Goal: Transaction & Acquisition: Purchase product/service

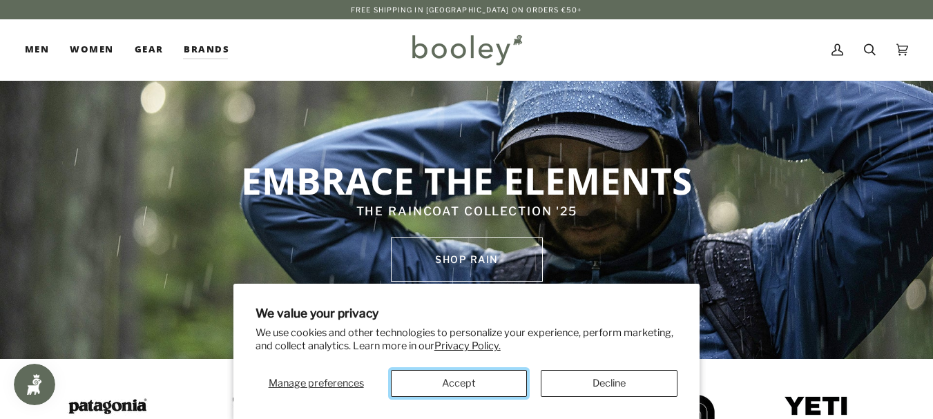
click at [461, 388] on button "Accept" at bounding box center [459, 383] width 137 height 27
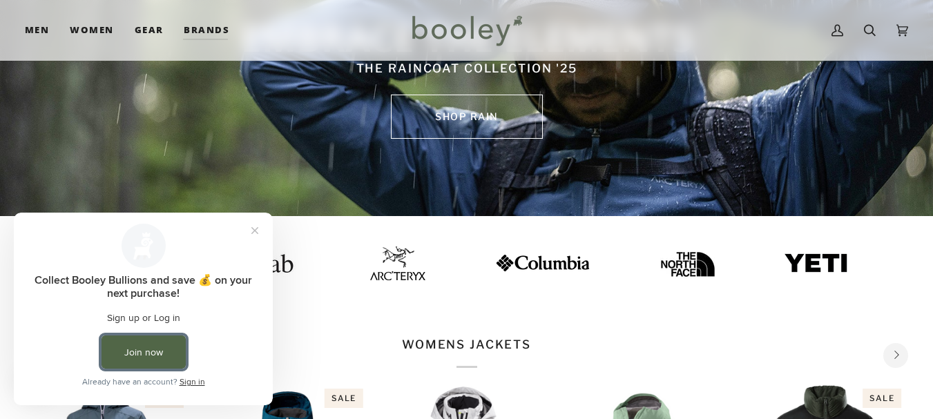
click at [155, 356] on button "Join now" at bounding box center [144, 352] width 84 height 33
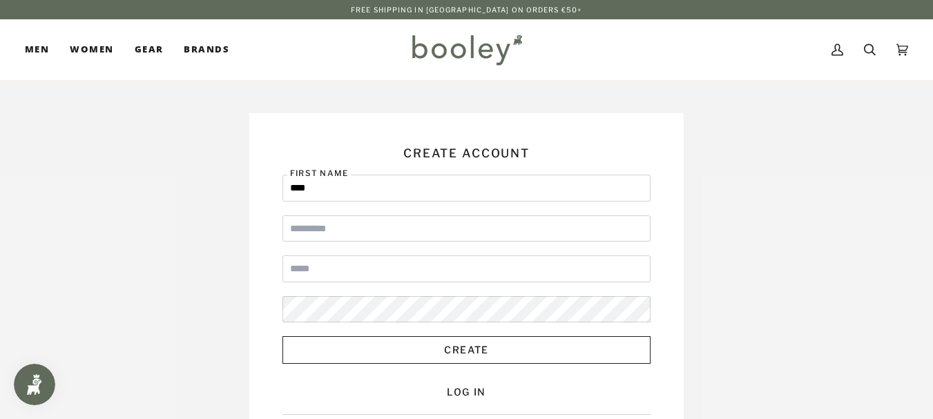
type input "****"
type input "******"
type input "**********"
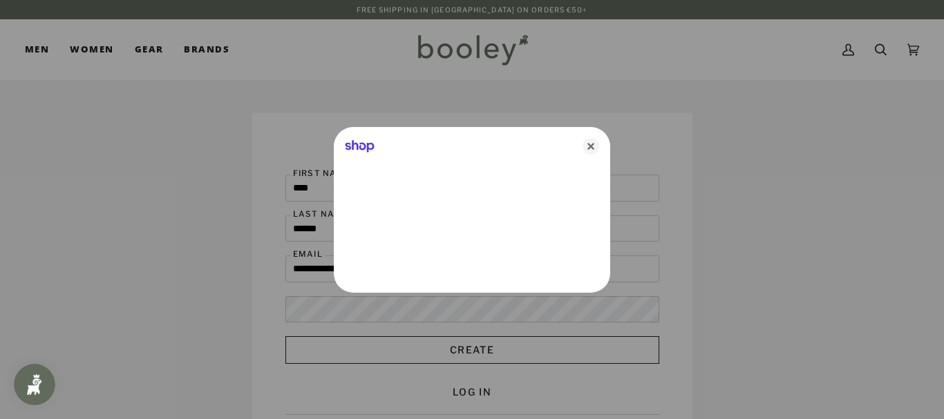
click at [370, 313] on div at bounding box center [472, 209] width 944 height 419
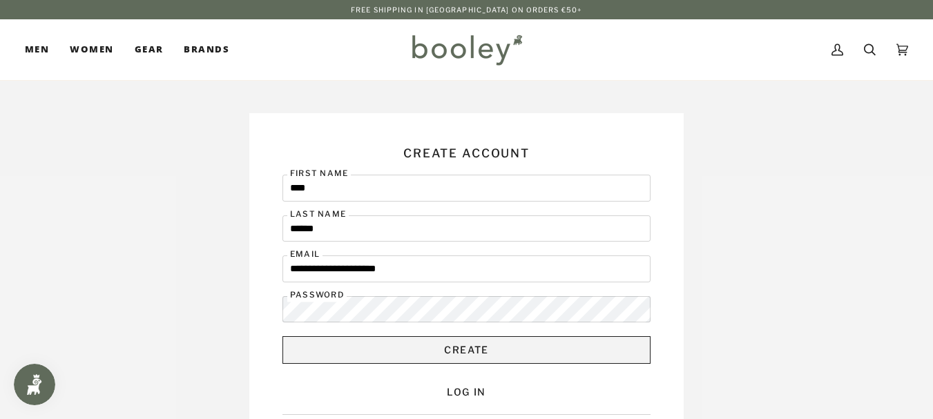
click at [378, 359] on button "Create" at bounding box center [467, 350] width 369 height 28
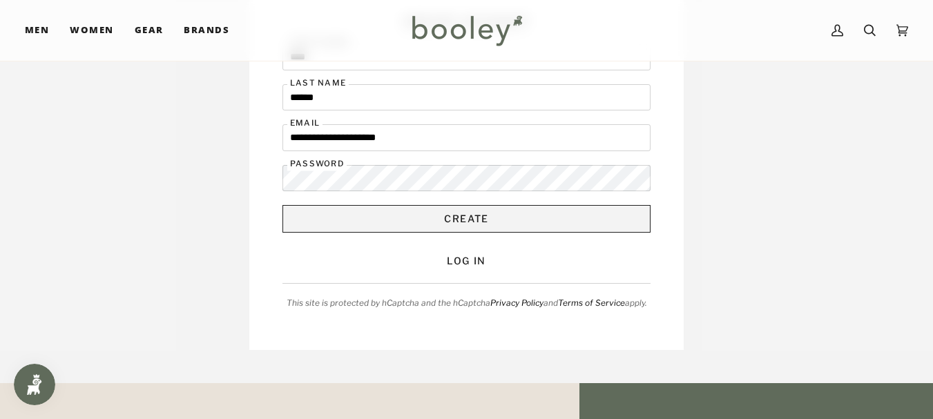
scroll to position [132, 0]
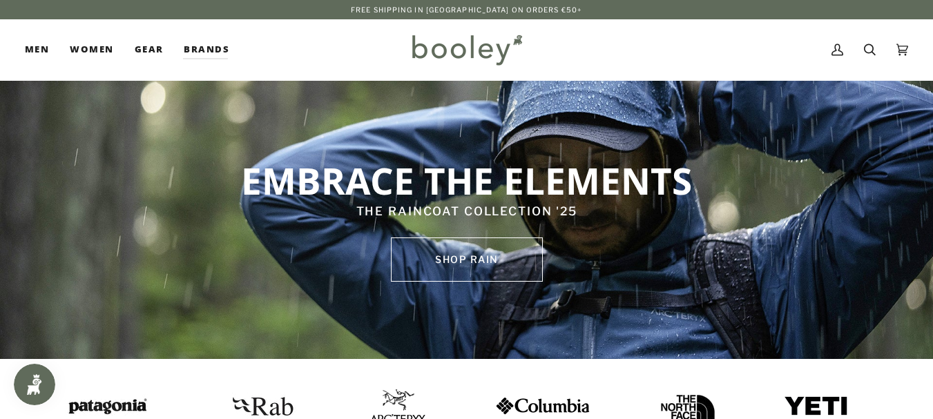
click at [19, 50] on div "Cart €0.00 (0) Men Footwear Boots Shoes Running Sandals & Slides Slippers Socks" at bounding box center [466, 49] width 933 height 61
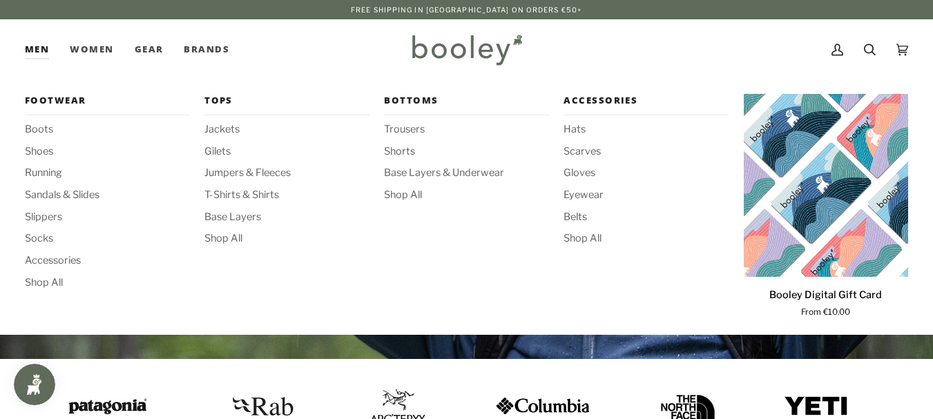
click at [34, 50] on link "Men" at bounding box center [42, 49] width 35 height 61
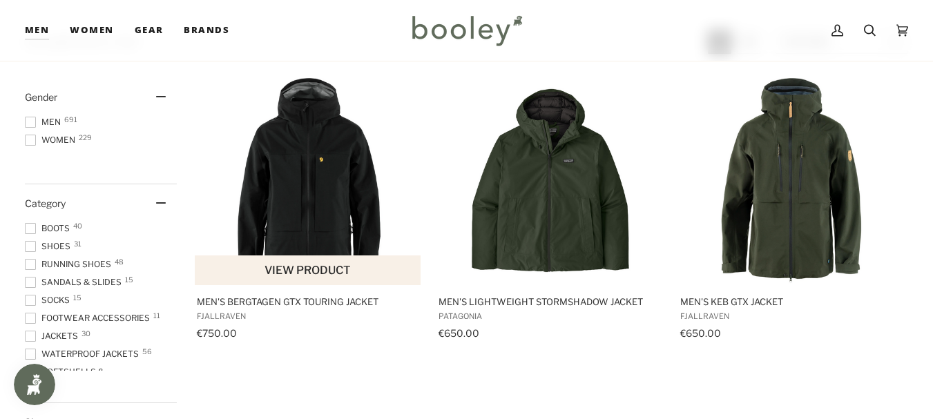
scroll to position [173, 0]
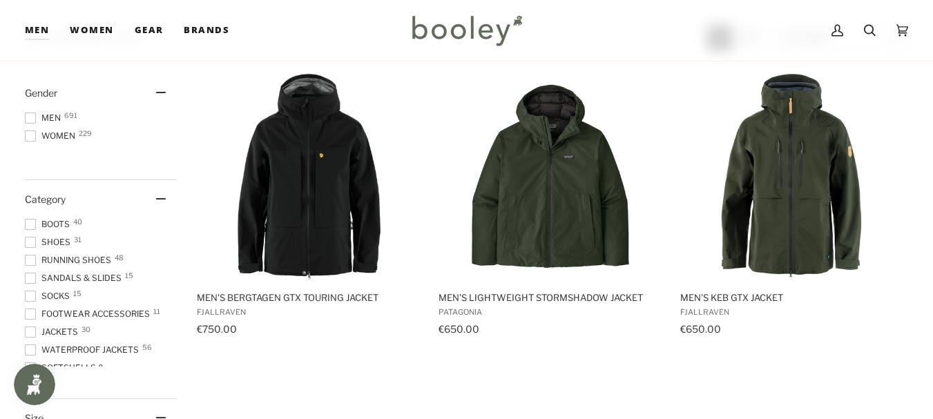
click at [32, 118] on span at bounding box center [30, 118] width 11 height 11
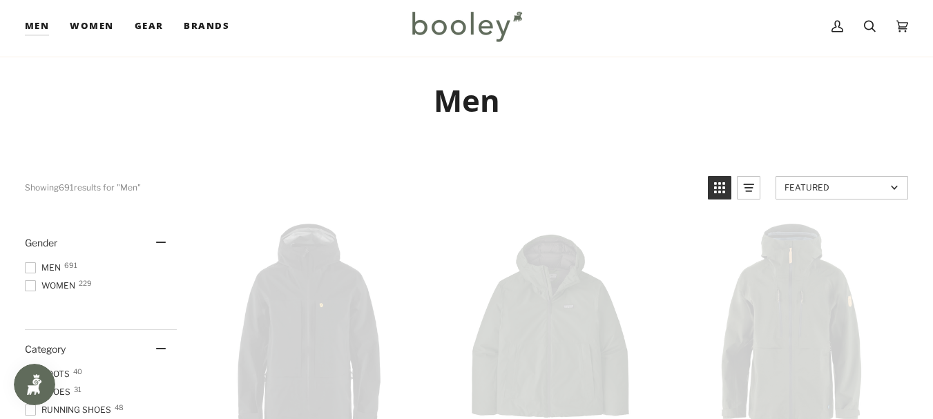
scroll to position [0, 0]
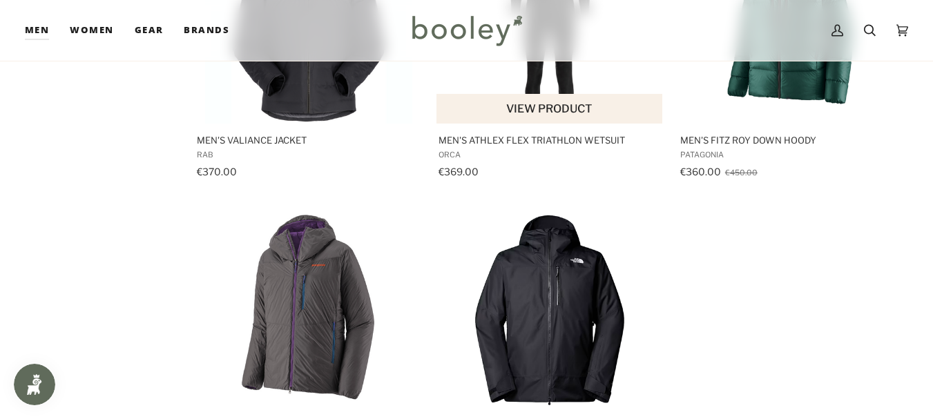
scroll to position [1928, 0]
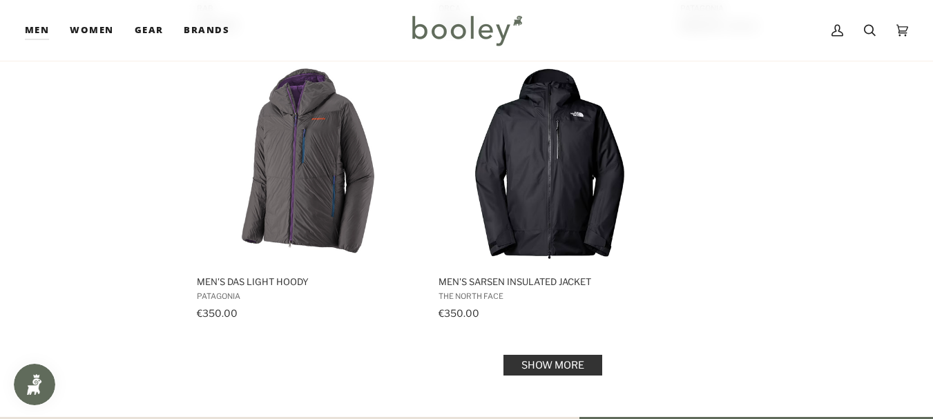
click at [557, 368] on link "Show more" at bounding box center [553, 365] width 99 height 21
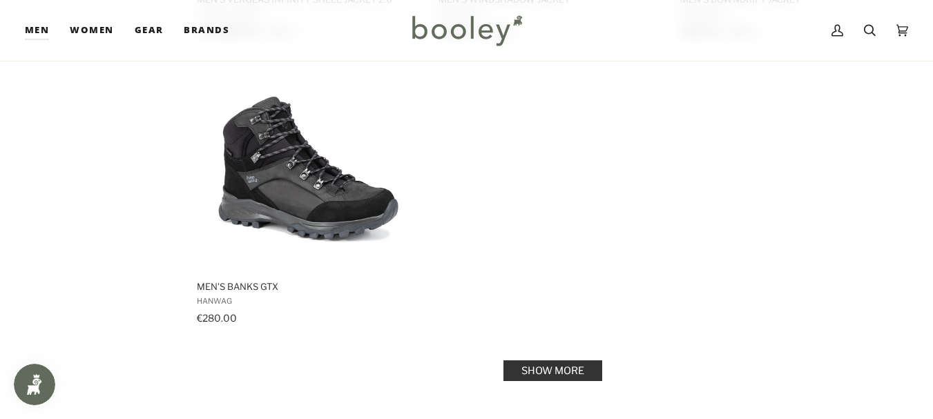
scroll to position [3950, 0]
click at [557, 368] on link "Show more" at bounding box center [553, 370] width 99 height 21
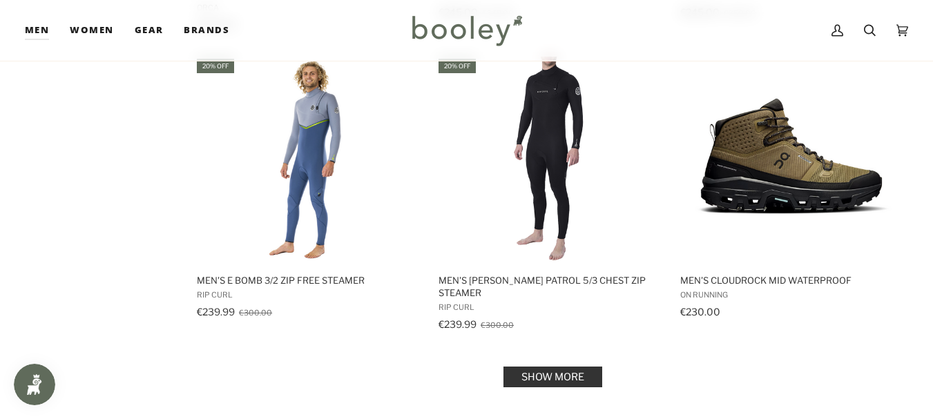
scroll to position [5738, 0]
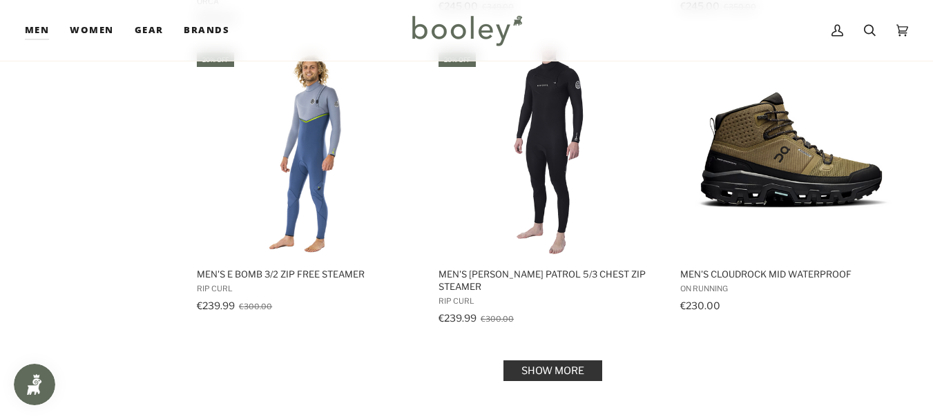
click at [552, 361] on link "Show more" at bounding box center [553, 371] width 99 height 21
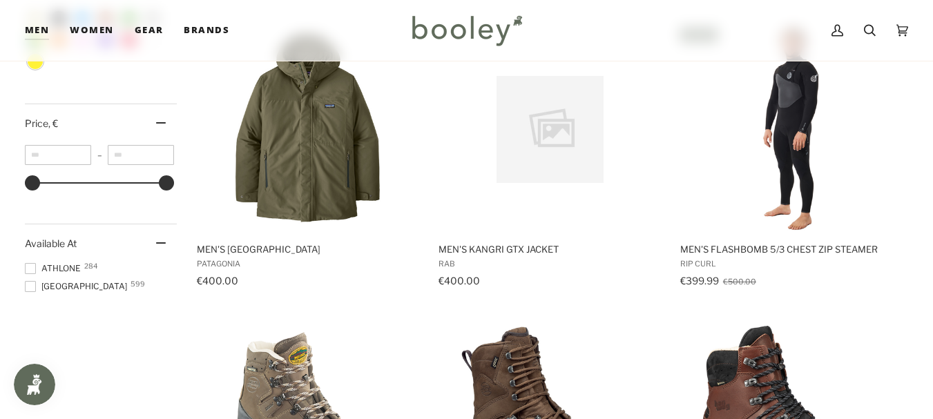
scroll to position [1098, 0]
type input "***"
drag, startPoint x: 162, startPoint y: 184, endPoint x: 51, endPoint y: 182, distance: 110.6
click at [51, 182] on div at bounding box center [51, 182] width 15 height 15
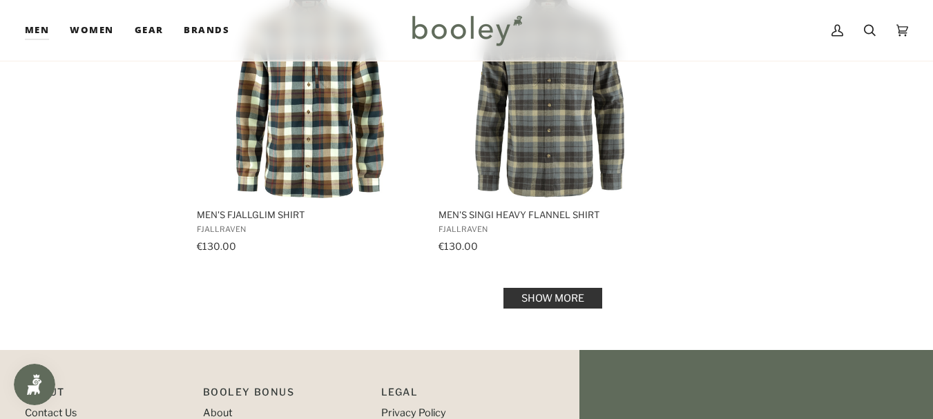
scroll to position [1981, 0]
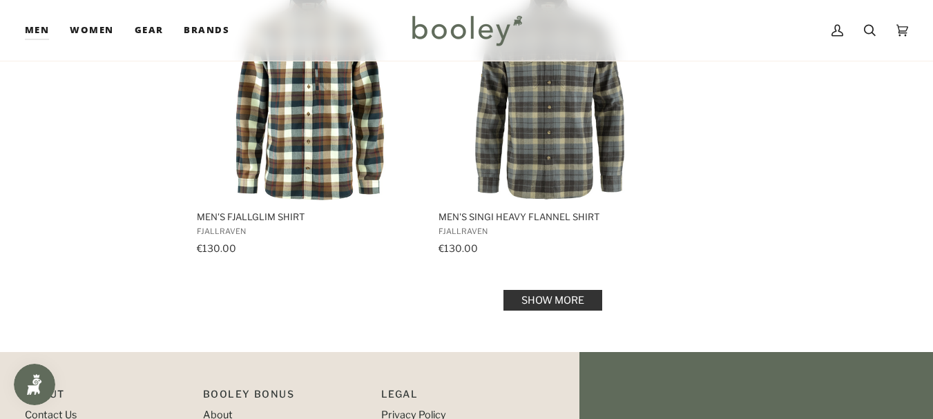
click at [553, 305] on link "Show more" at bounding box center [553, 300] width 99 height 21
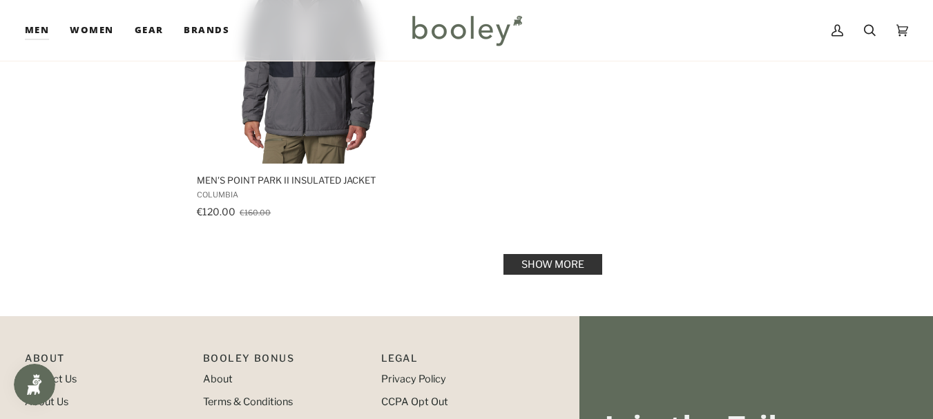
scroll to position [4044, 0]
click at [537, 265] on link "Show more" at bounding box center [553, 264] width 99 height 21
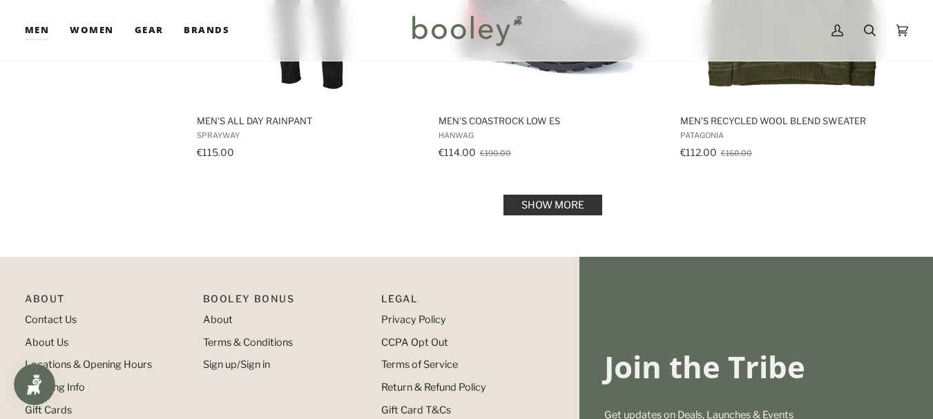
scroll to position [5931, 0]
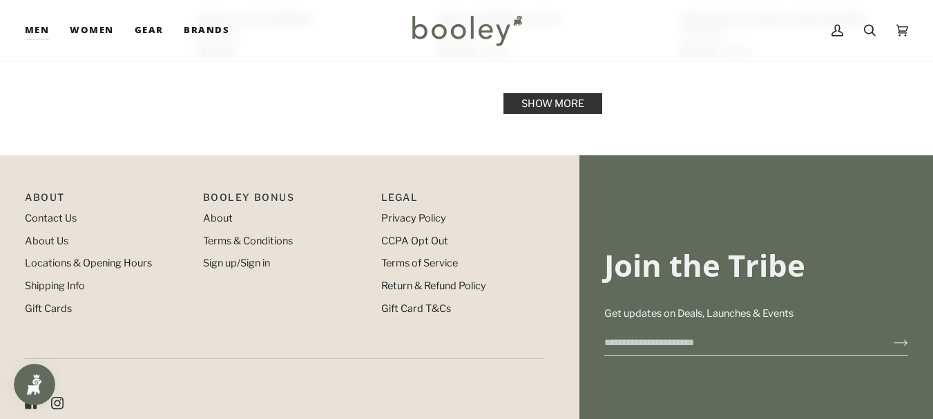
click at [562, 108] on link "Show more" at bounding box center [553, 103] width 99 height 21
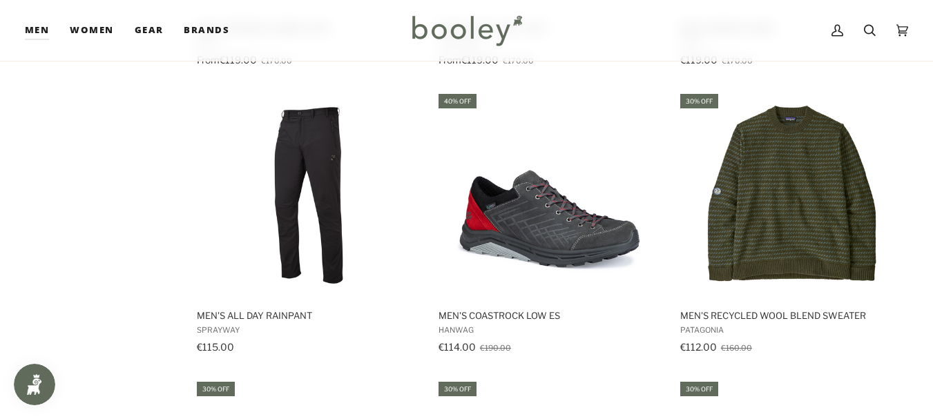
scroll to position [5633, 0]
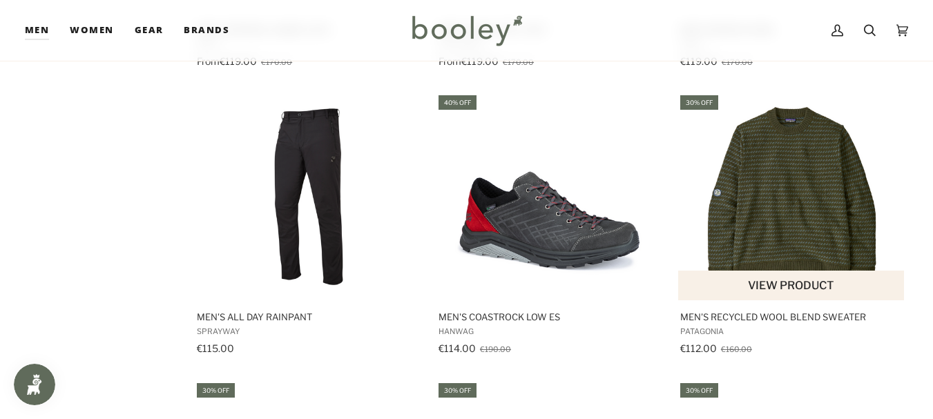
click at [864, 212] on img "Men's Recycled Wool Blend Sweater" at bounding box center [791, 196] width 207 height 207
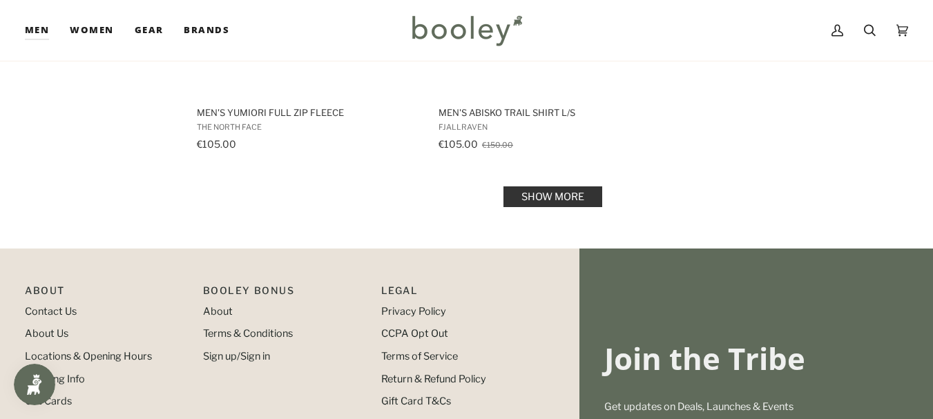
scroll to position [7884, 0]
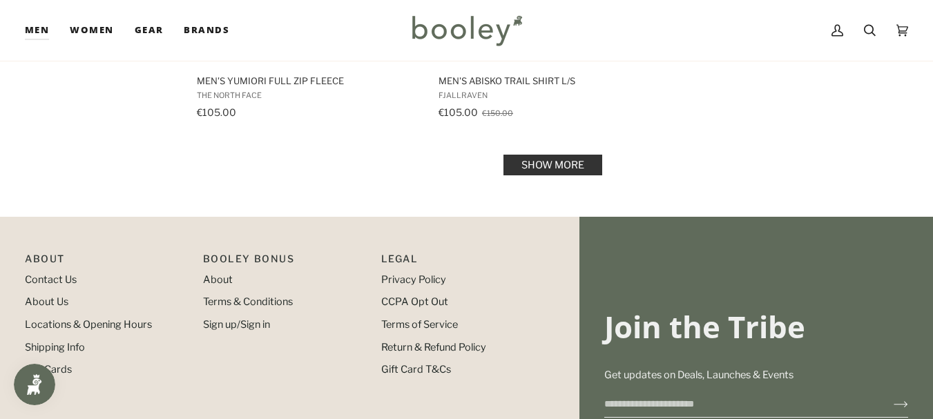
click at [562, 165] on link "Show more" at bounding box center [553, 165] width 99 height 21
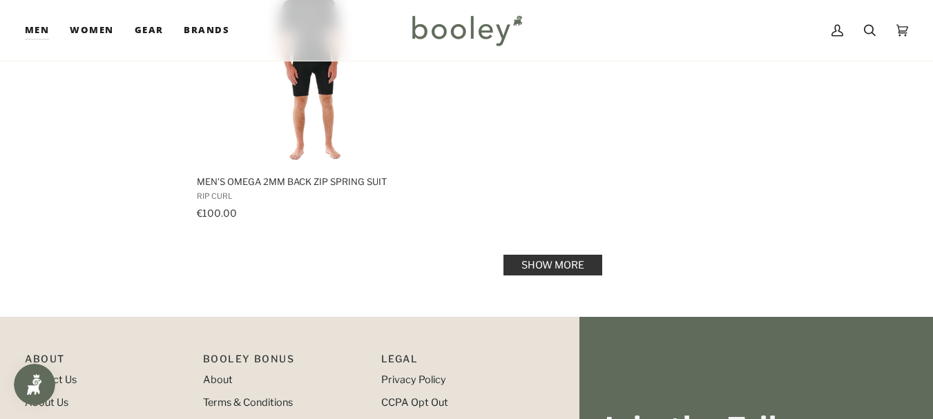
scroll to position [9799, 0]
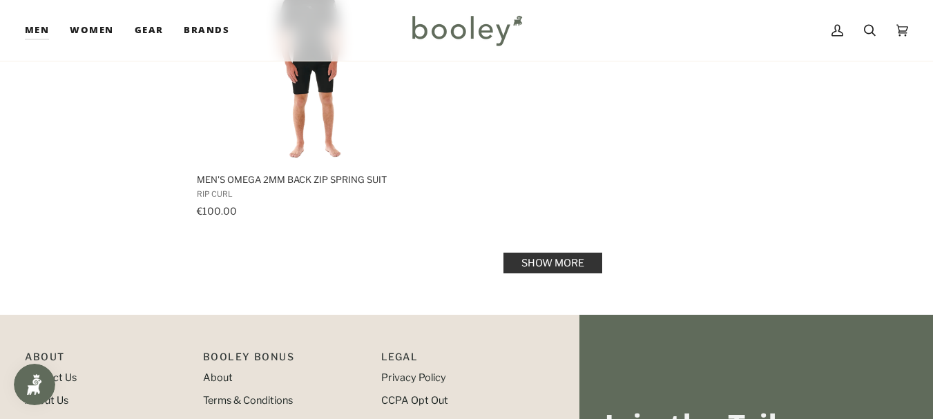
click at [520, 260] on link "Show more" at bounding box center [553, 263] width 99 height 21
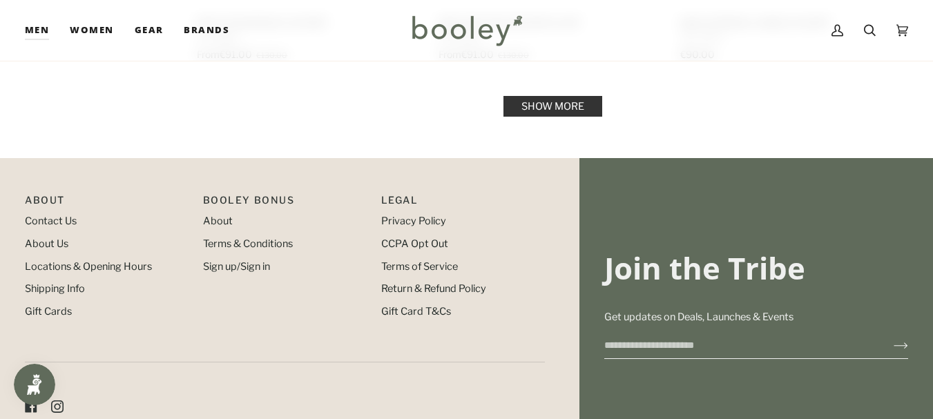
scroll to position [11694, 0]
click at [561, 109] on link "Show more" at bounding box center [553, 107] width 99 height 21
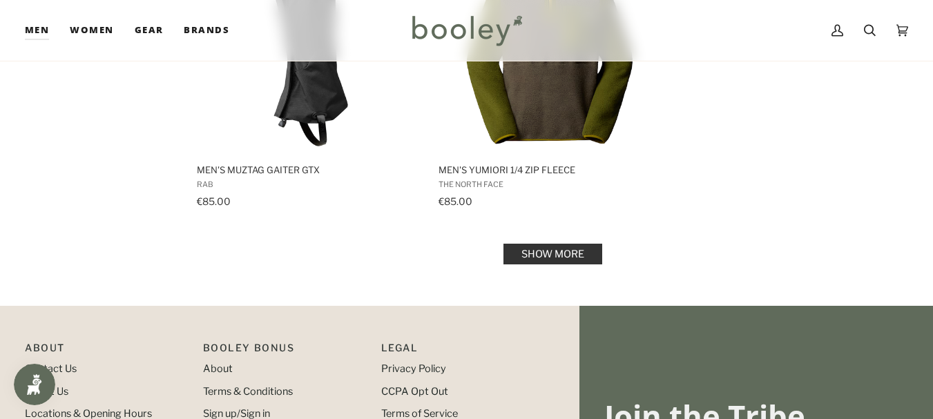
scroll to position [13561, 0]
click at [559, 260] on link "Show more" at bounding box center [553, 255] width 99 height 21
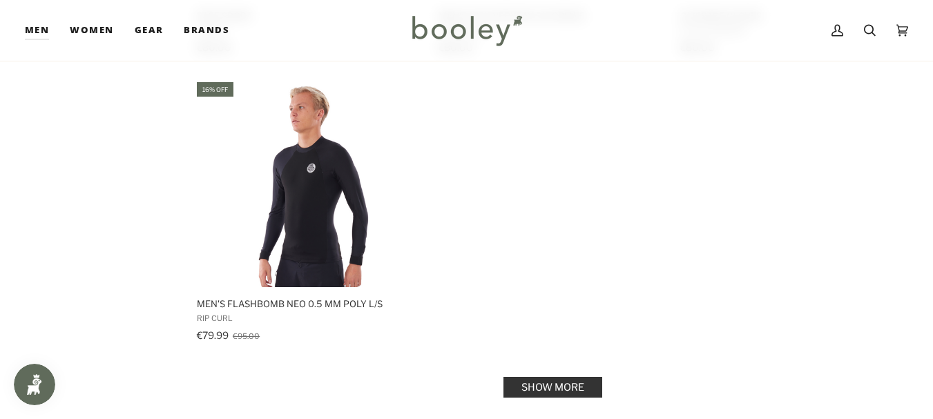
scroll to position [15466, 0]
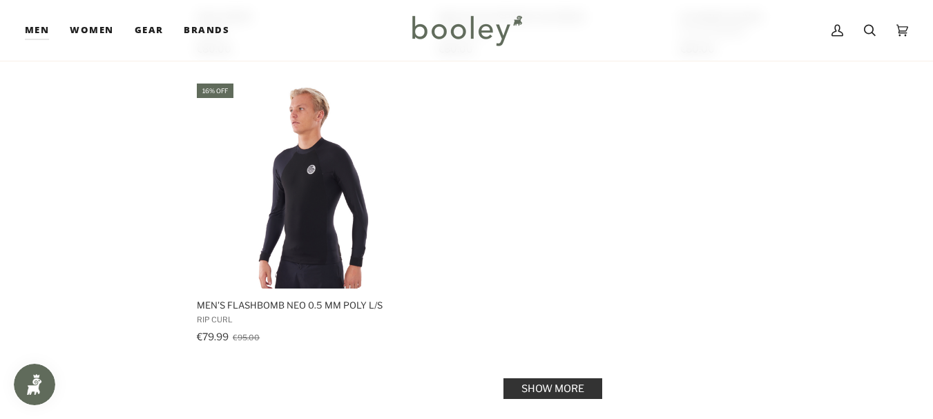
click at [546, 379] on link "Show more" at bounding box center [553, 389] width 99 height 21
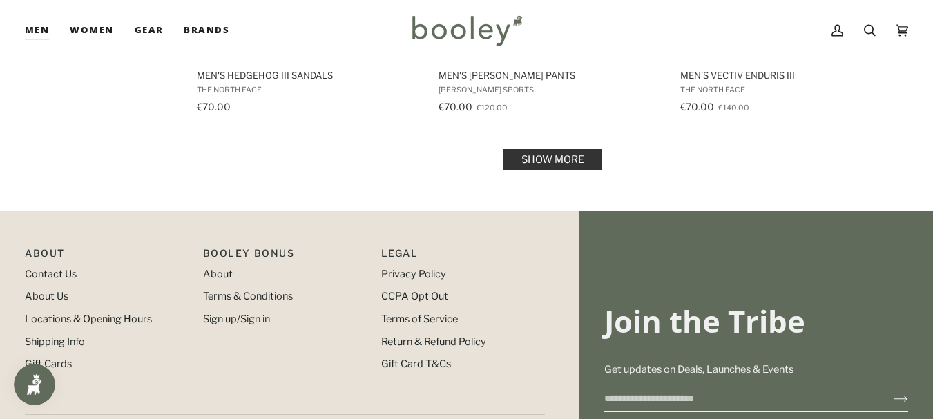
scroll to position [17445, 0]
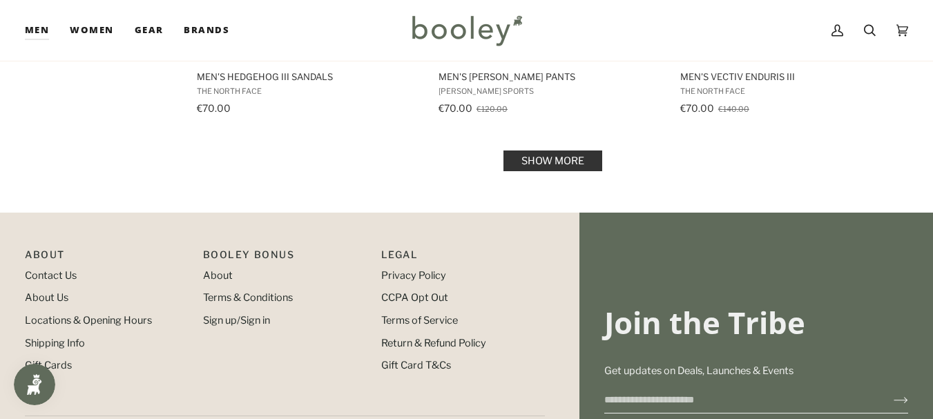
click at [556, 151] on link "Show more" at bounding box center [553, 161] width 99 height 21
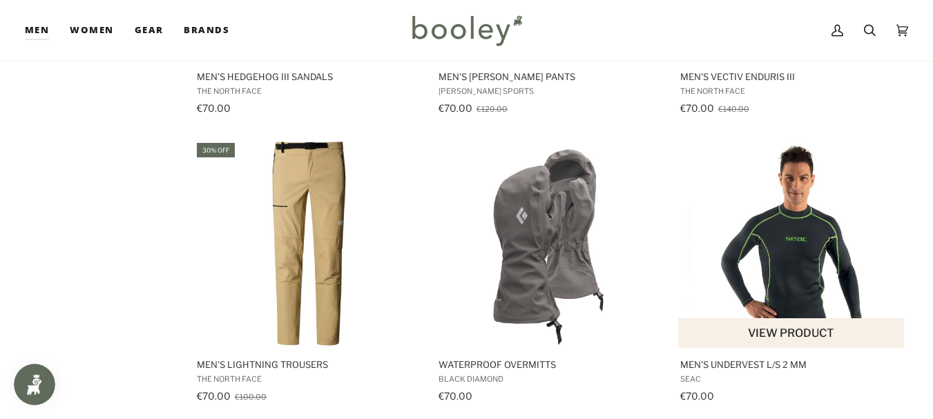
click at [743, 261] on img "Men's Undervest L/S 2 mm" at bounding box center [791, 244] width 207 height 207
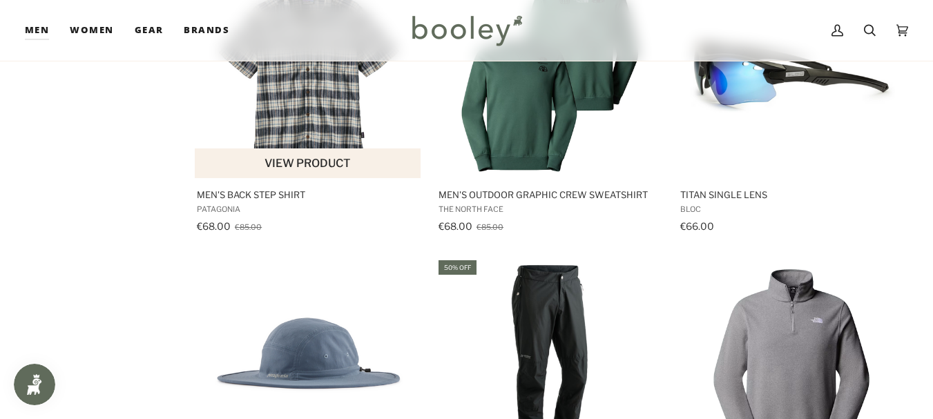
scroll to position [18206, 0]
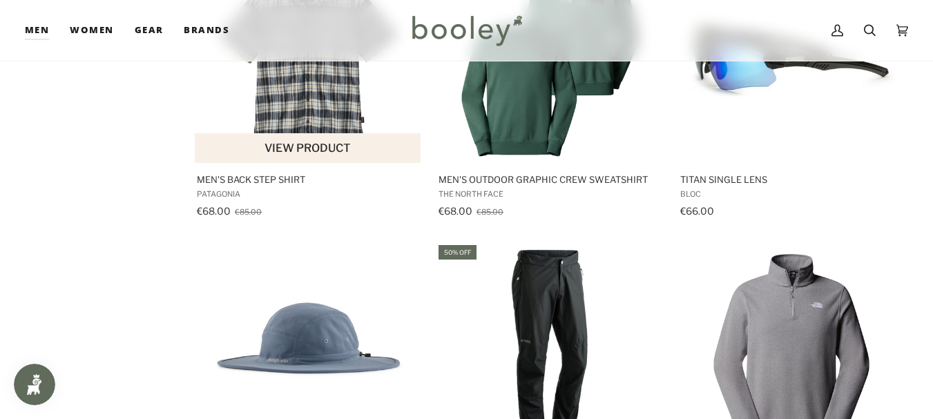
click at [296, 84] on img "Men's Back Step Shirt" at bounding box center [308, 59] width 207 height 207
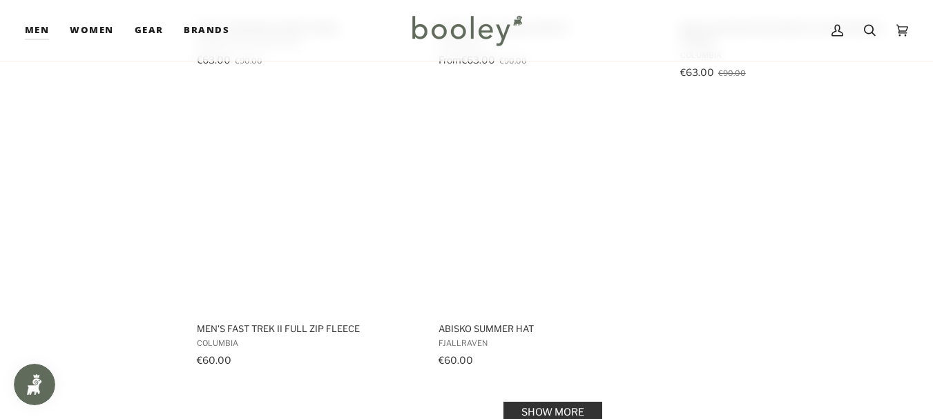
scroll to position [19291, 0]
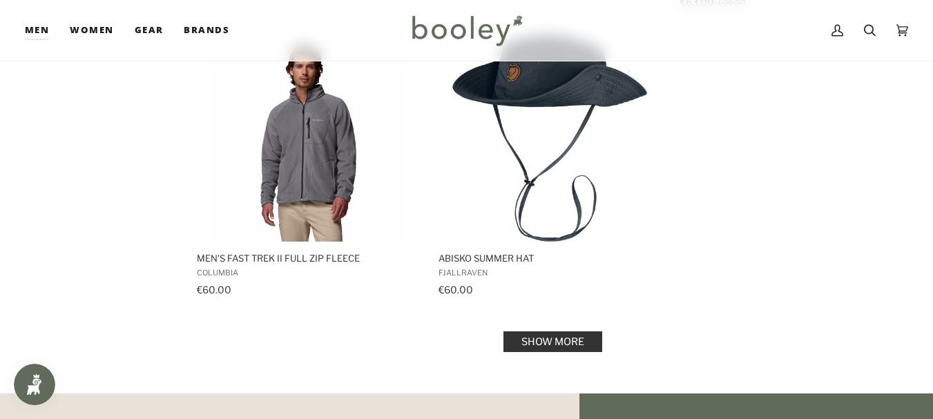
click at [555, 332] on link "Show more" at bounding box center [553, 342] width 99 height 21
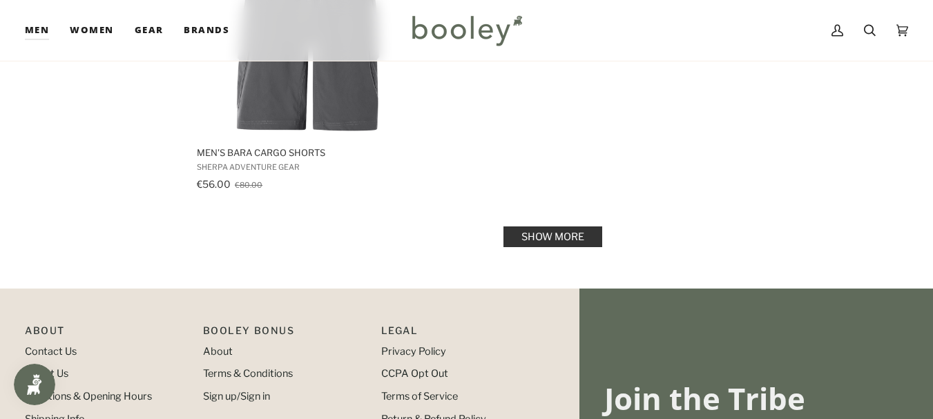
scroll to position [21422, 0]
click at [565, 227] on link "Show more" at bounding box center [553, 237] width 99 height 21
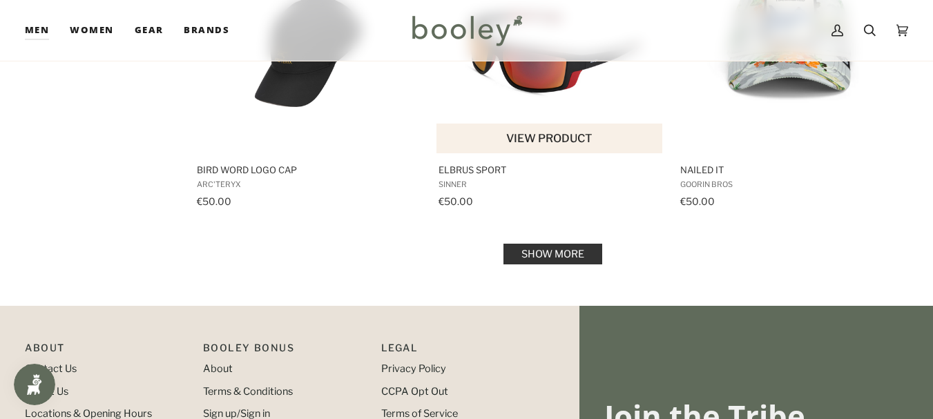
scroll to position [23131, 0]
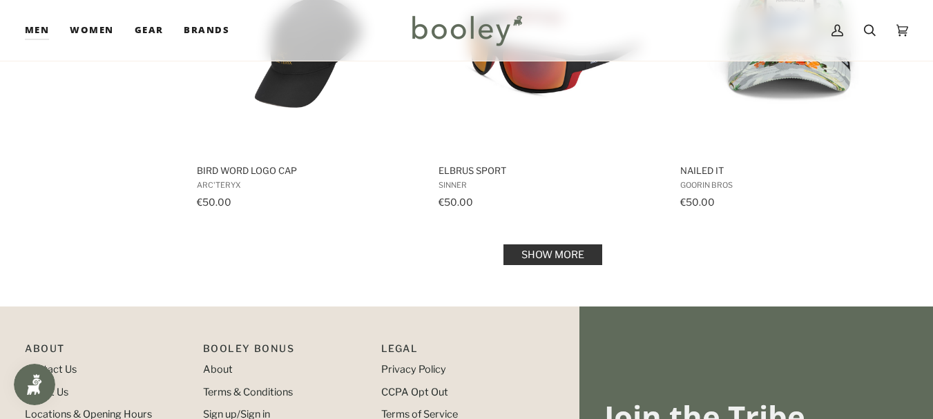
click at [575, 245] on link "Show more" at bounding box center [553, 255] width 99 height 21
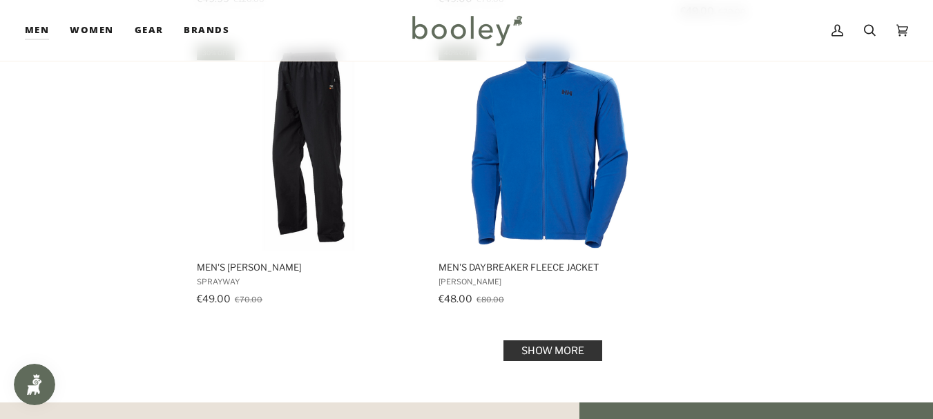
scroll to position [25060, 0]
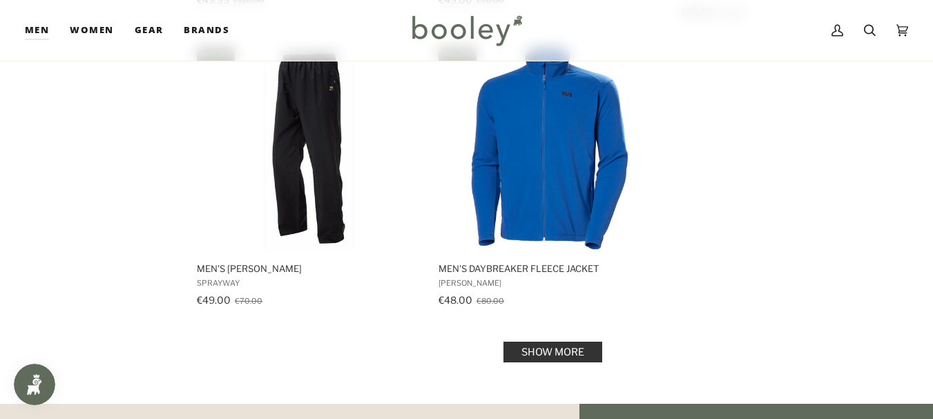
drag, startPoint x: 560, startPoint y: 330, endPoint x: 536, endPoint y: 327, distance: 23.6
click at [536, 342] on link "Show more" at bounding box center [553, 352] width 99 height 21
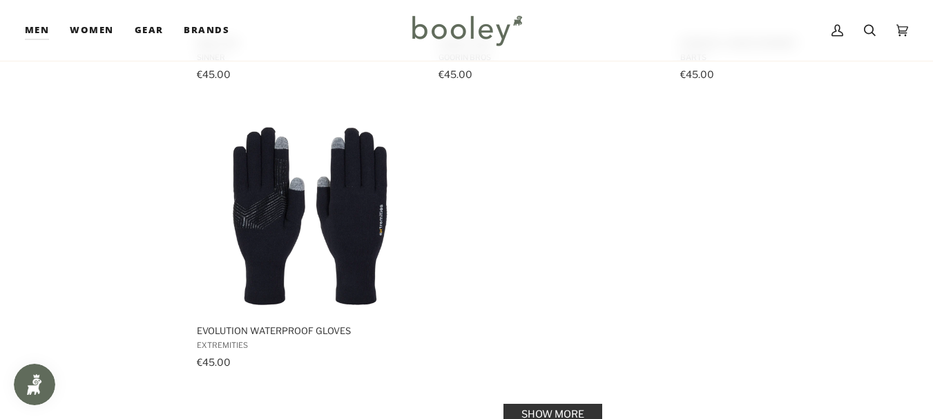
scroll to position [27013, 0]
click at [537, 403] on link "Show more" at bounding box center [553, 413] width 99 height 21
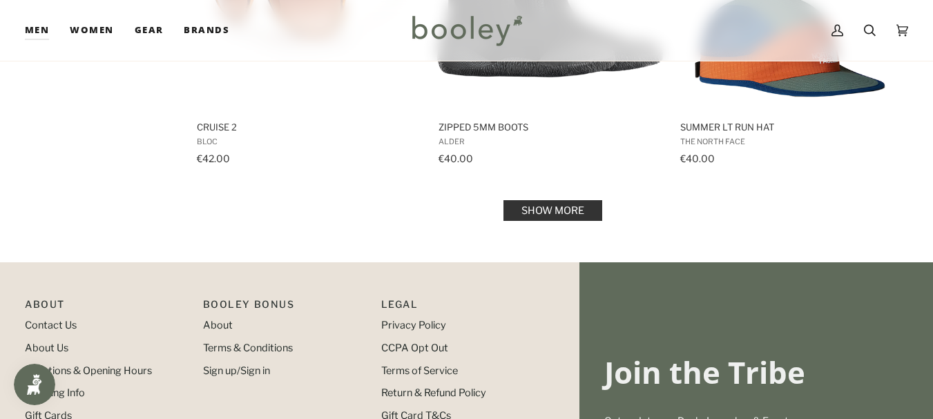
scroll to position [28943, 0]
click at [598, 200] on link "Show more" at bounding box center [553, 210] width 99 height 21
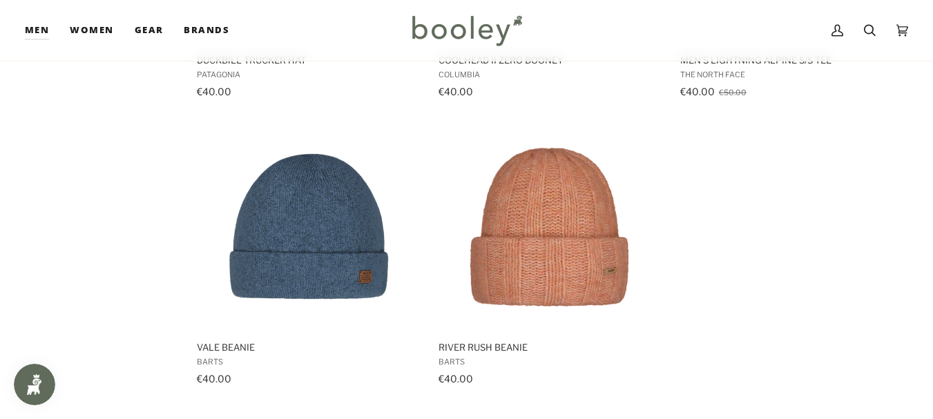
scroll to position [30735, 0]
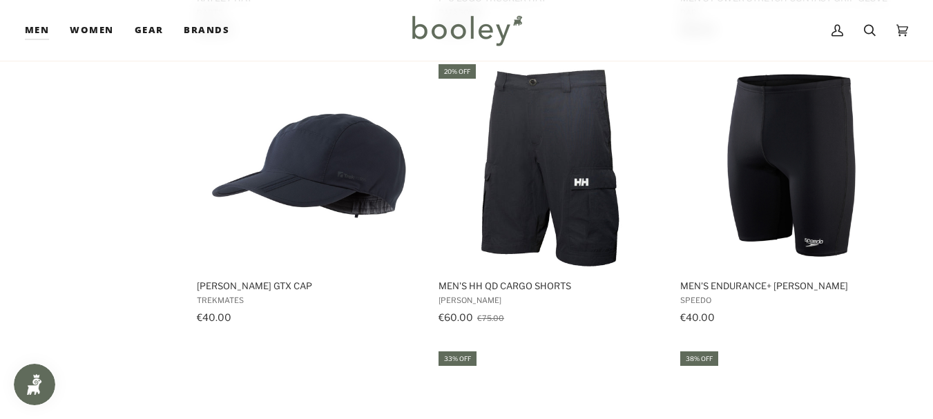
scroll to position [31660, 0]
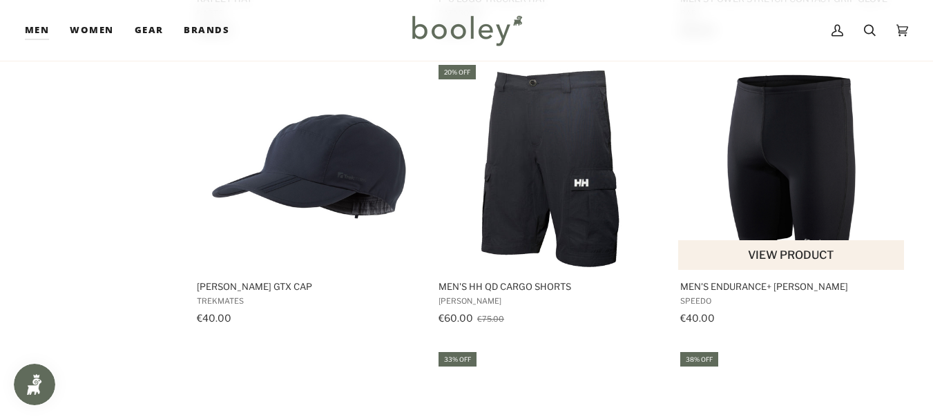
drag, startPoint x: 421, startPoint y: 252, endPoint x: 687, endPoint y: 249, distance: 266.0
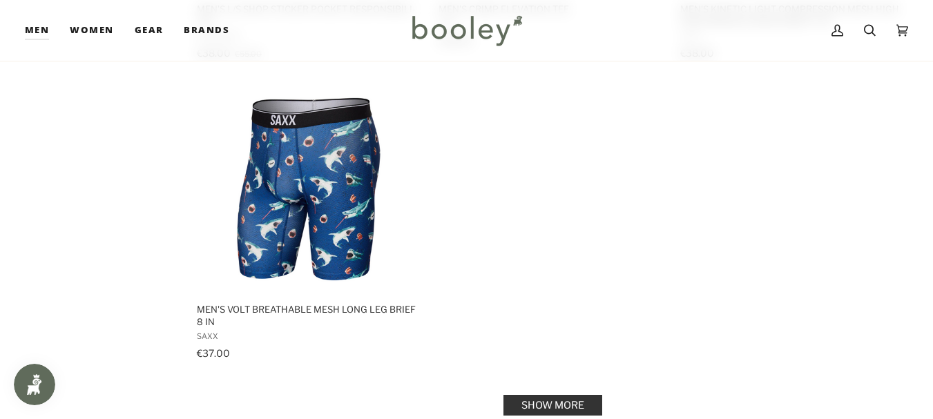
scroll to position [32827, 0]
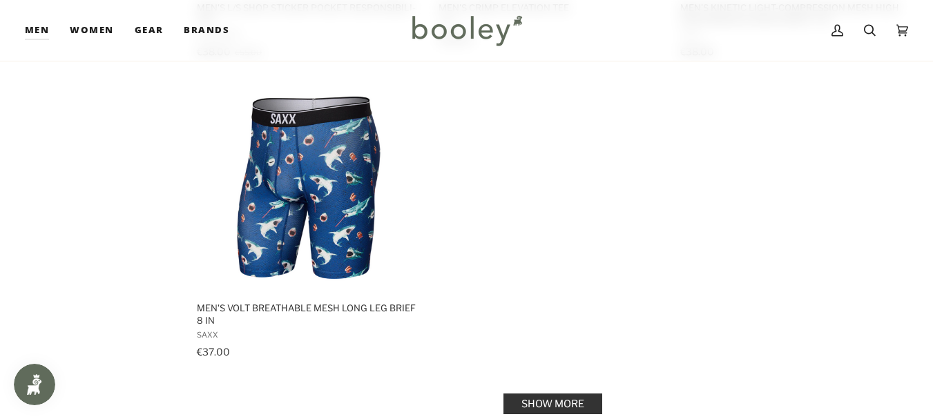
click at [554, 394] on link "Show more" at bounding box center [553, 404] width 99 height 21
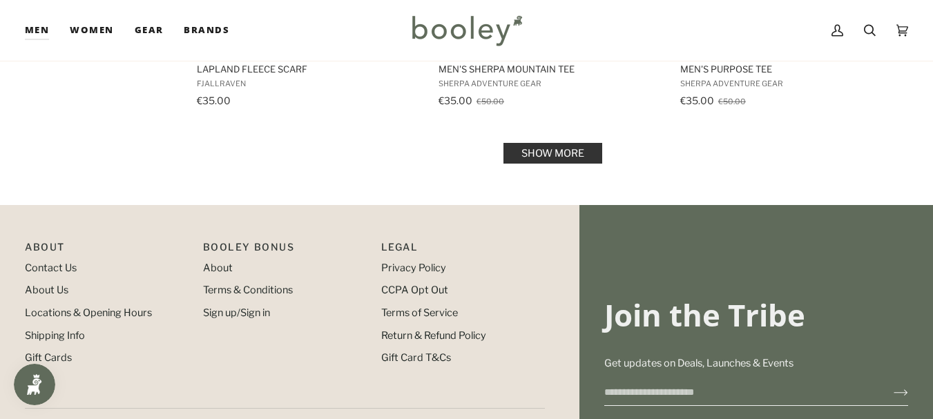
scroll to position [34816, 0]
click at [533, 144] on link "Show more" at bounding box center [553, 154] width 99 height 21
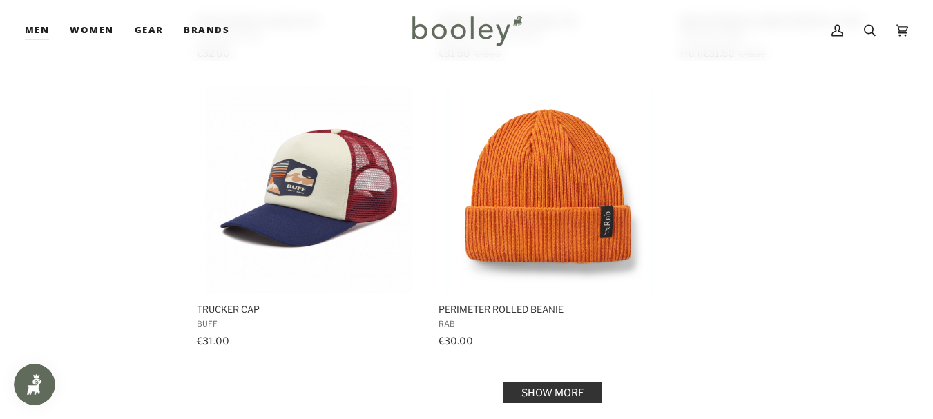
scroll to position [36683, 0]
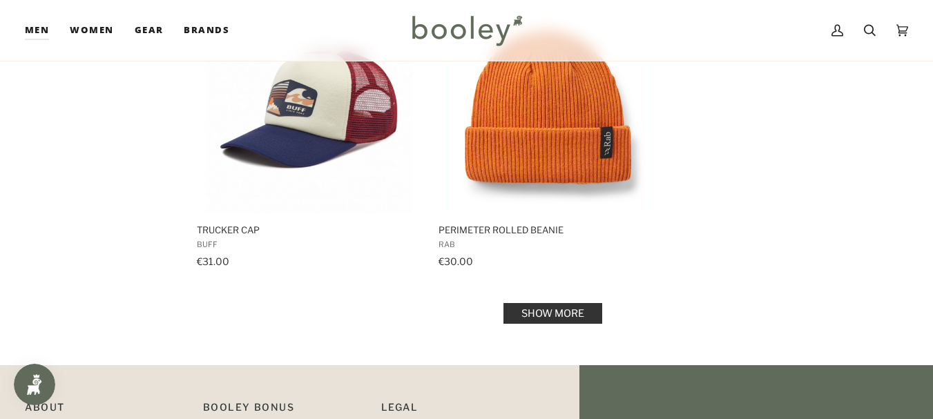
click at [553, 303] on link "Show more" at bounding box center [553, 313] width 99 height 21
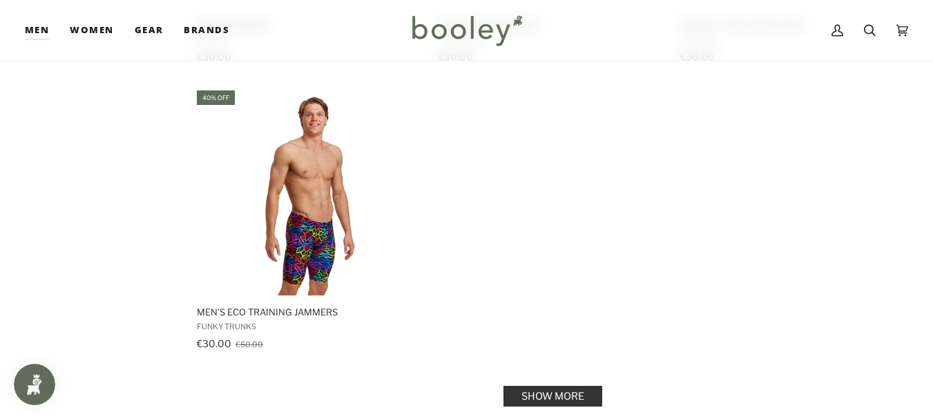
scroll to position [38628, 0]
click at [546, 385] on link "Show more" at bounding box center [553, 395] width 99 height 21
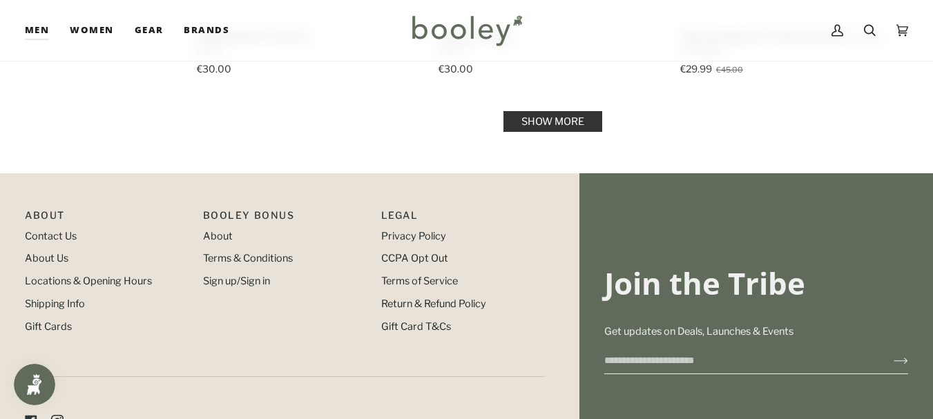
scroll to position [40629, 0]
drag, startPoint x: 520, startPoint y: 232, endPoint x: 546, endPoint y: 86, distance: 148.2
click at [546, 111] on link "Show more" at bounding box center [553, 121] width 99 height 21
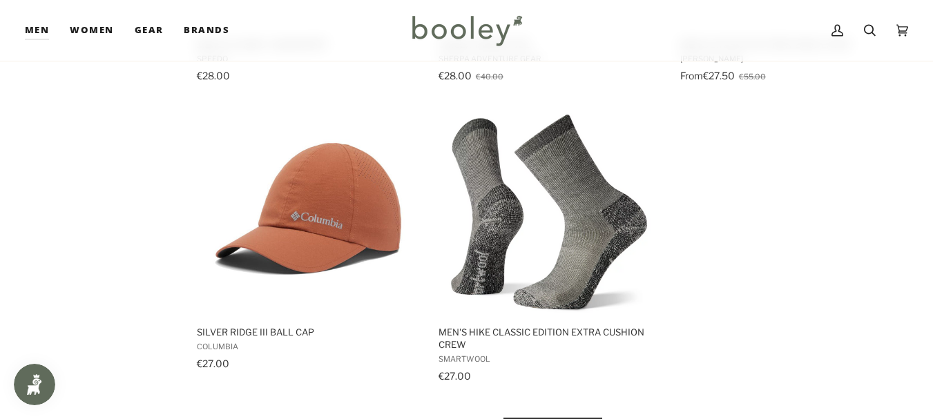
scroll to position [42432, 0]
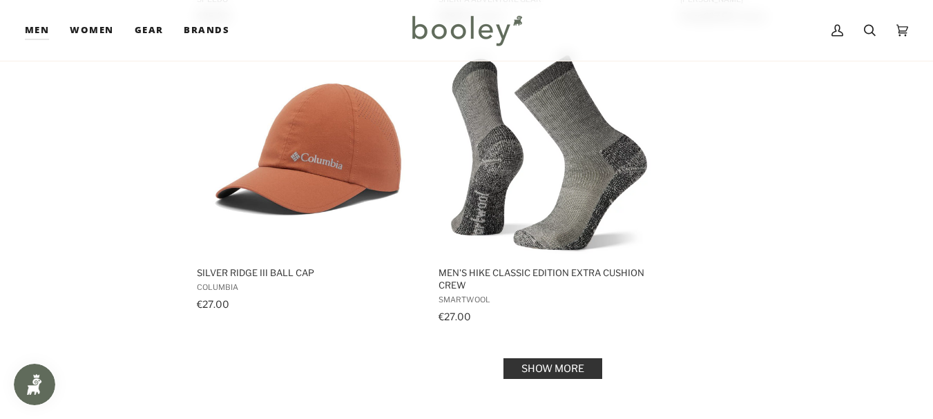
click at [556, 359] on link "Show more" at bounding box center [553, 369] width 99 height 21
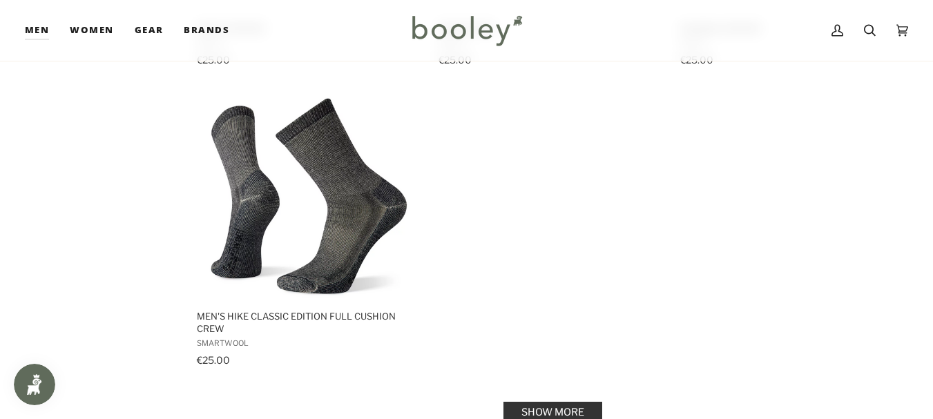
scroll to position [44439, 0]
click at [567, 403] on link "Show more" at bounding box center [553, 413] width 99 height 21
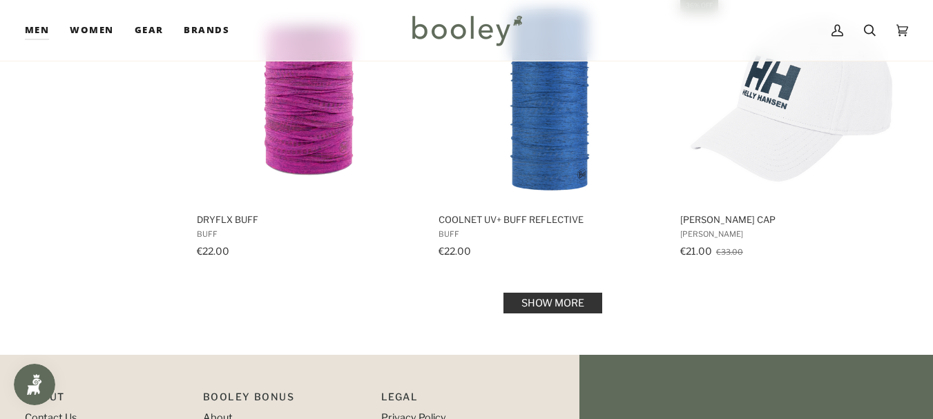
scroll to position [46301, 0]
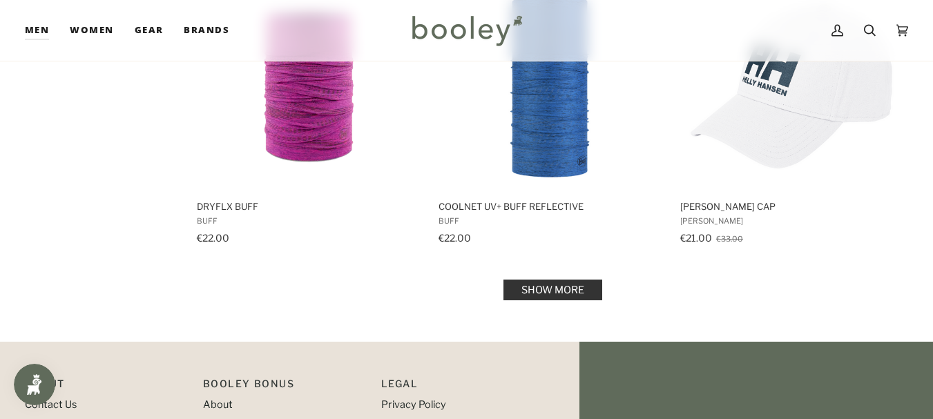
click at [575, 280] on link "Show more" at bounding box center [553, 290] width 99 height 21
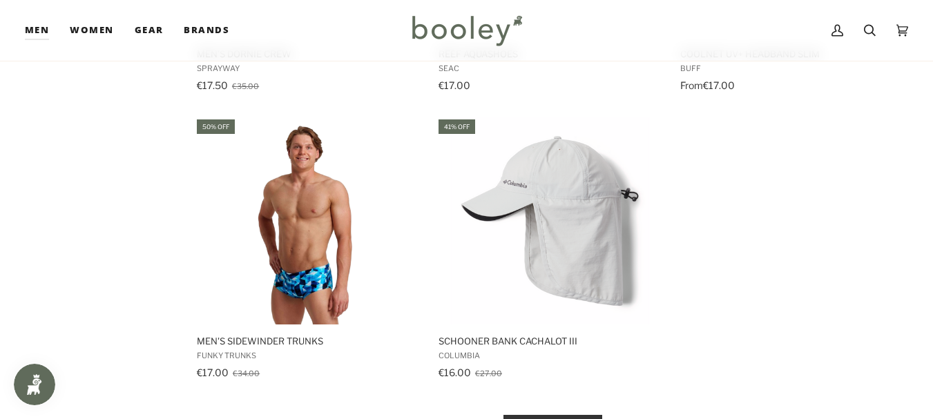
scroll to position [48207, 0]
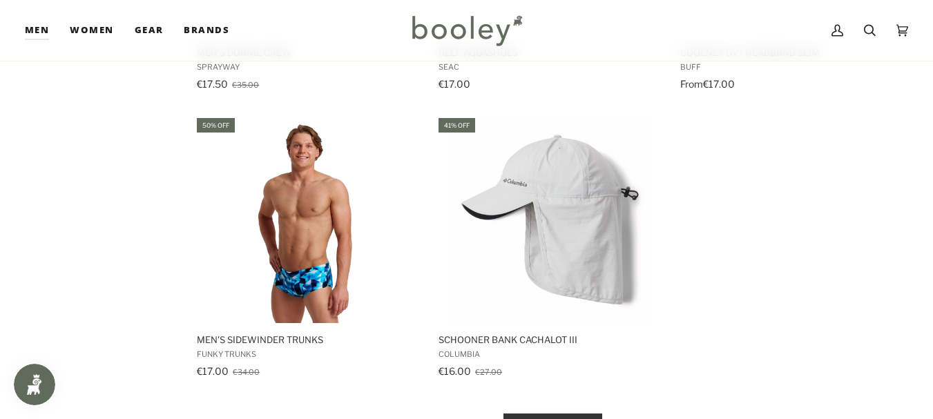
click at [566, 414] on link "Show more" at bounding box center [553, 424] width 99 height 21
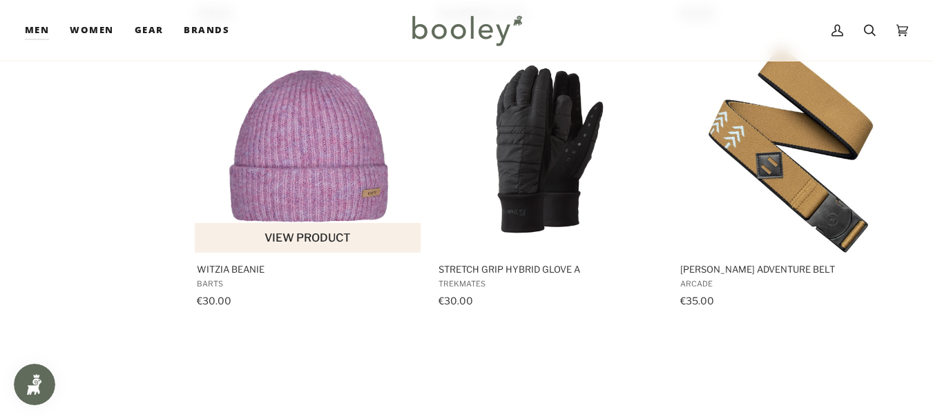
scroll to position [39765, 0]
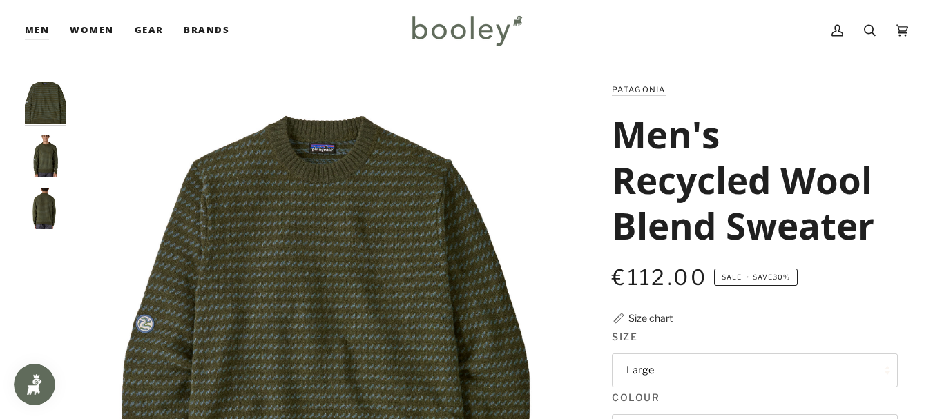
scroll to position [14, 0]
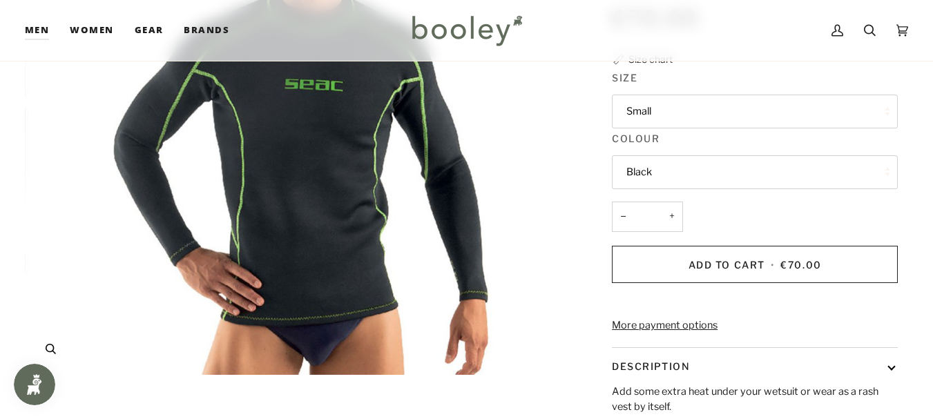
scroll to position [276, 0]
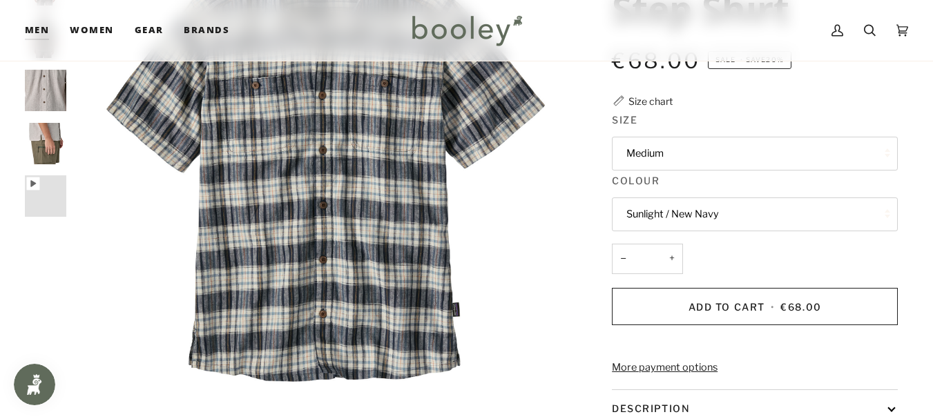
scroll to position [56, 0]
